Goal: Find specific page/section: Locate a particular part of the current website

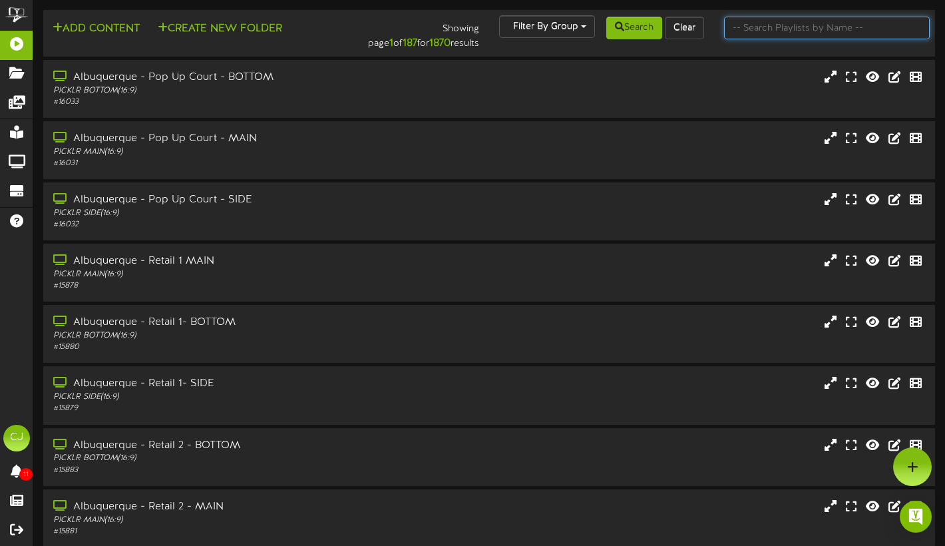
click at [749, 31] on input "text" at bounding box center [827, 28] width 206 height 23
type input "[GEOGRAPHIC_DATA]"
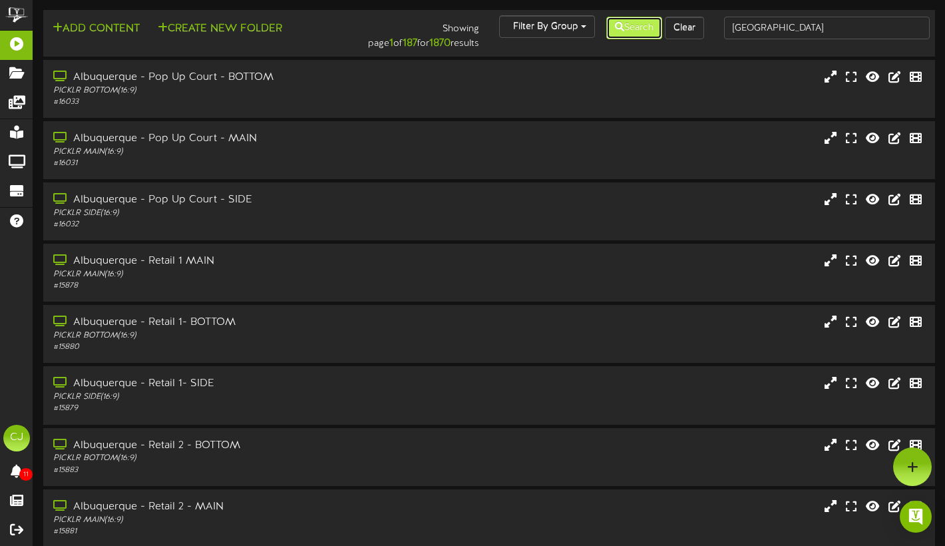
click at [645, 32] on button "Search" at bounding box center [634, 28] width 56 height 23
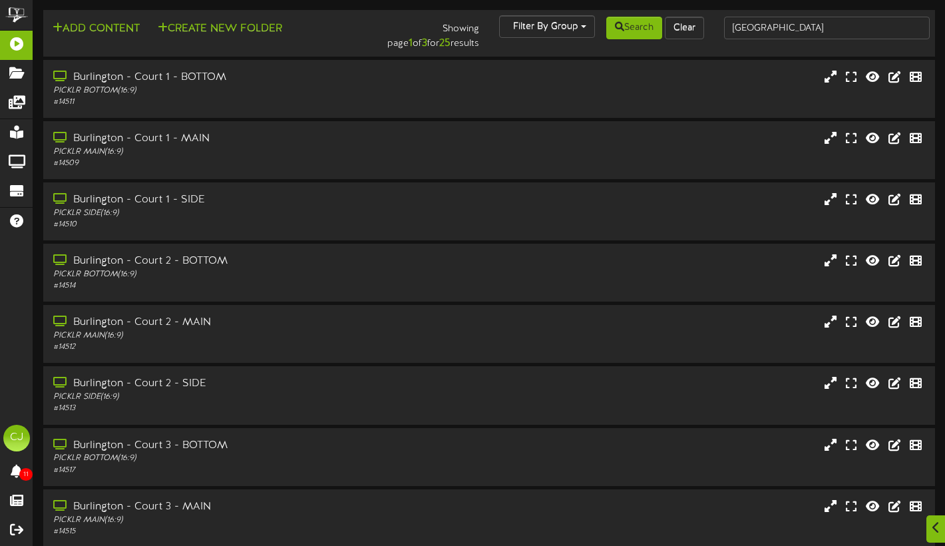
scroll to position [178, 0]
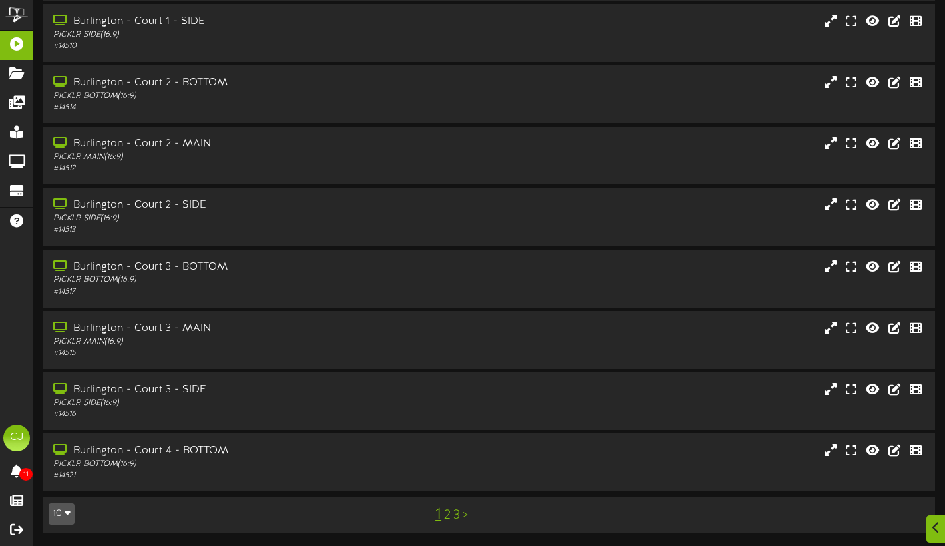
click at [456, 515] on link "3" at bounding box center [456, 515] width 7 height 15
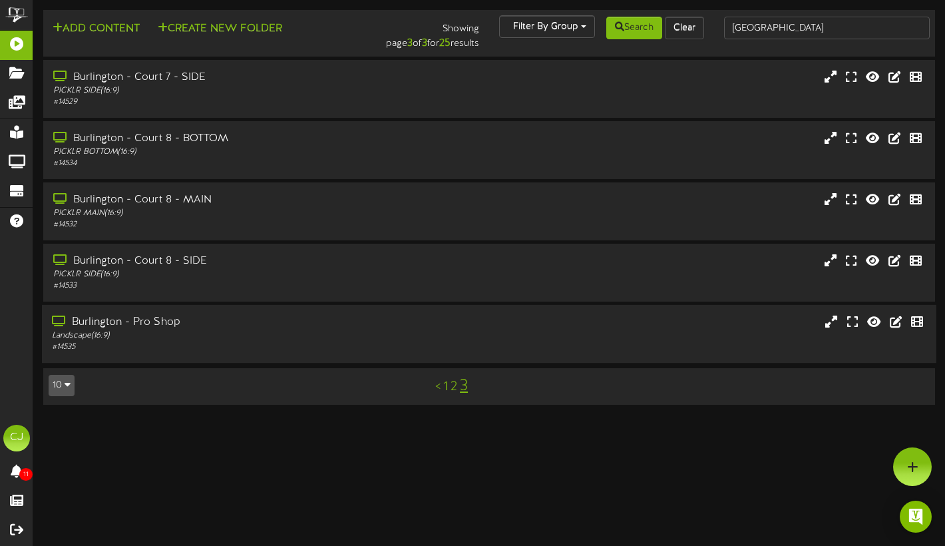
click at [245, 310] on div "Burlington - Pro Shop Landscape ( 16:9 ) # 14535" at bounding box center [489, 334] width 895 height 58
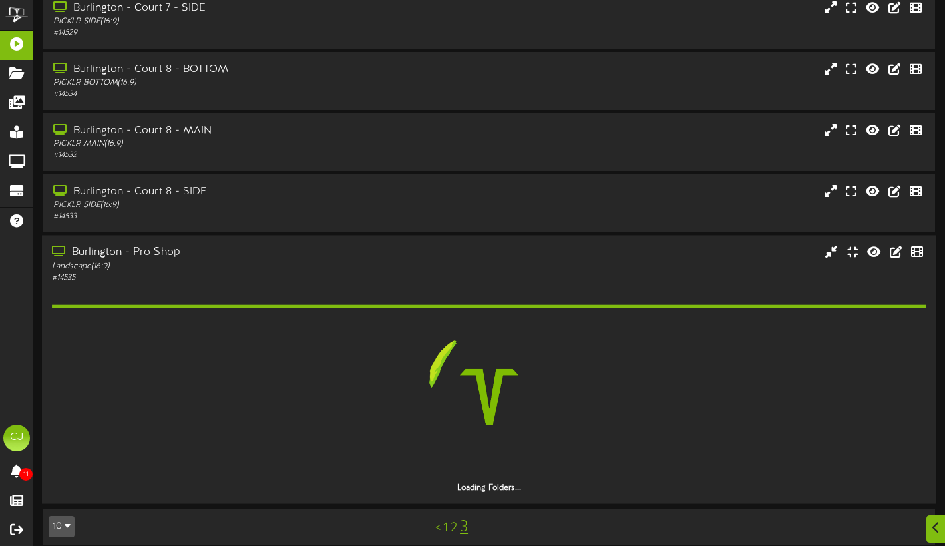
scroll to position [82, 0]
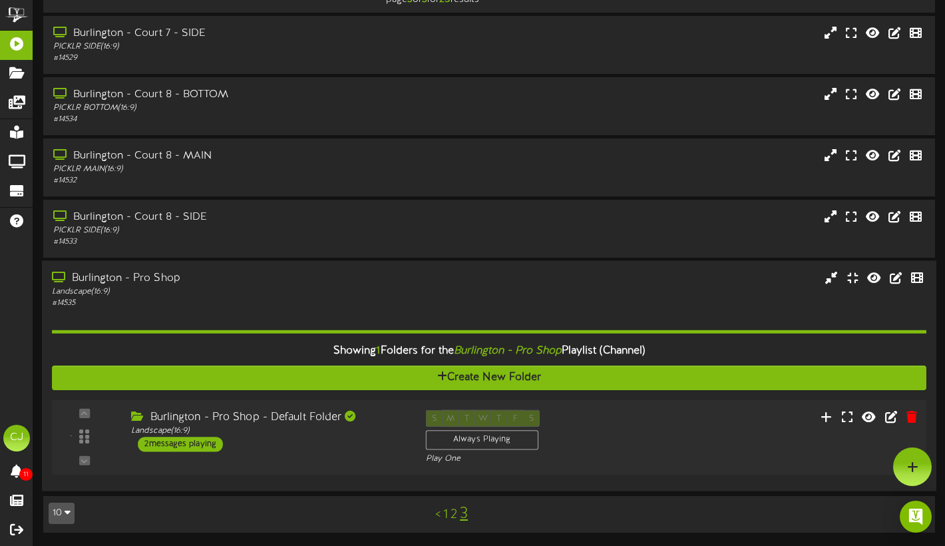
click at [377, 445] on div "Burlington - Pro Shop - Default Folder Landscape ( 16:9 ) 2 messages playing" at bounding box center [268, 431] width 294 height 42
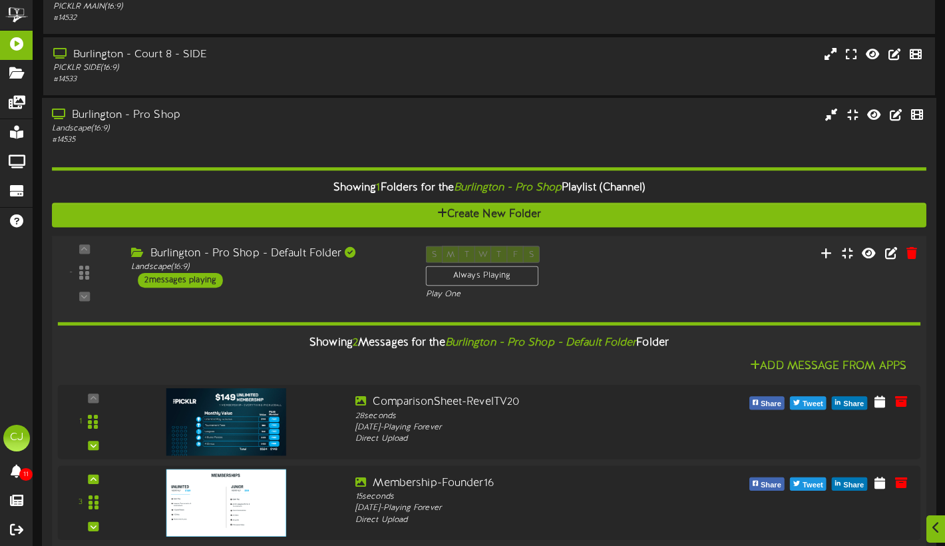
scroll to position [286, 0]
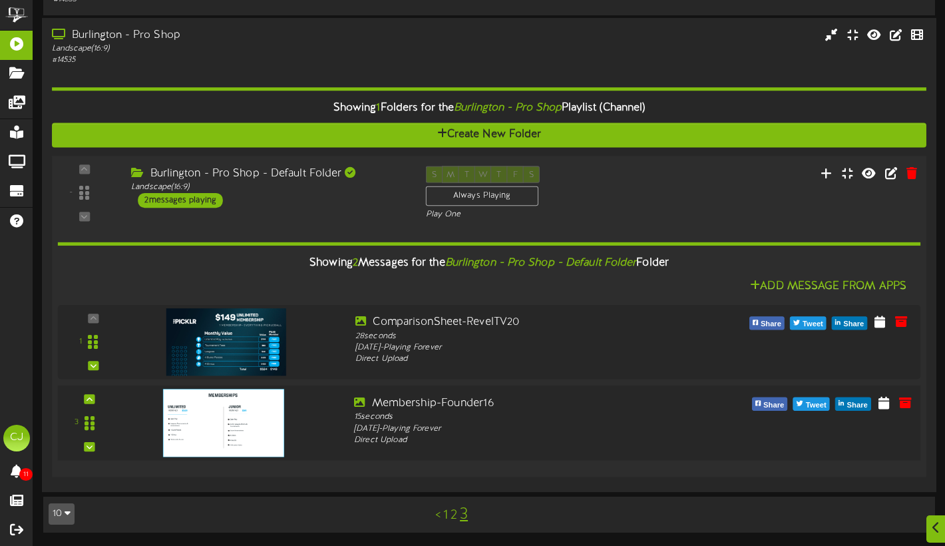
click at [263, 419] on img at bounding box center [223, 423] width 121 height 68
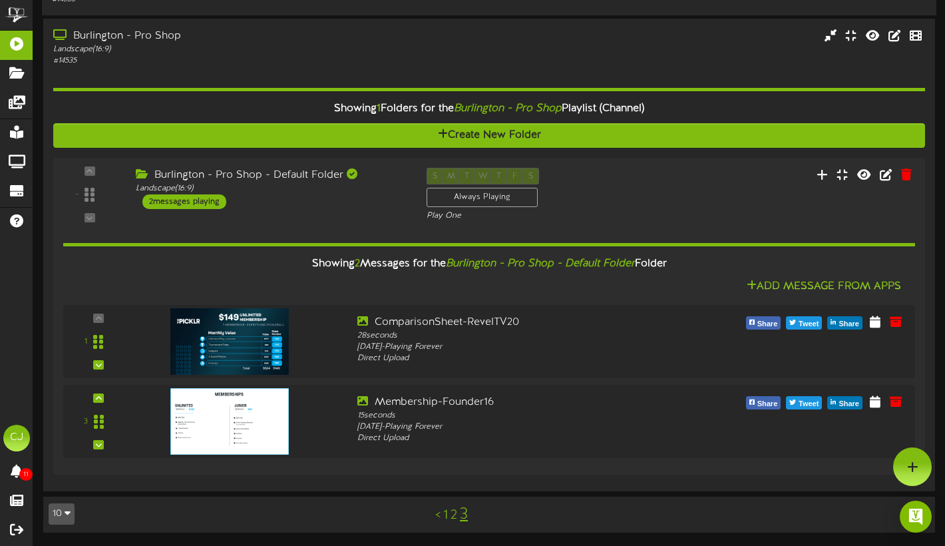
scroll to position [280, 0]
